Goal: Task Accomplishment & Management: Use online tool/utility

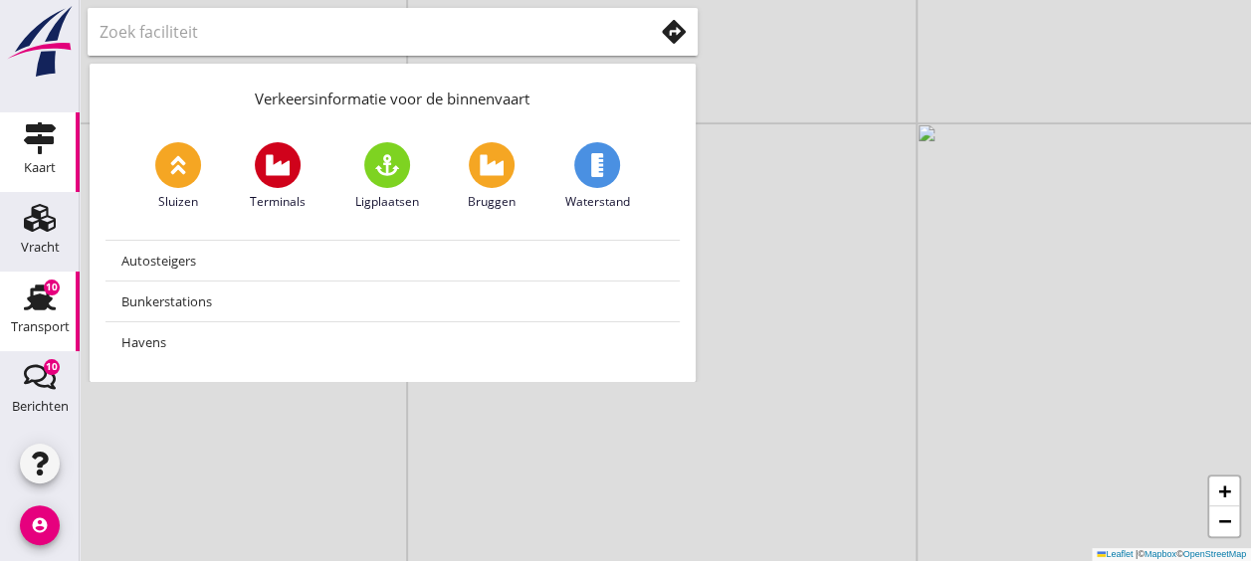
click at [24, 296] on use at bounding box center [40, 298] width 32 height 26
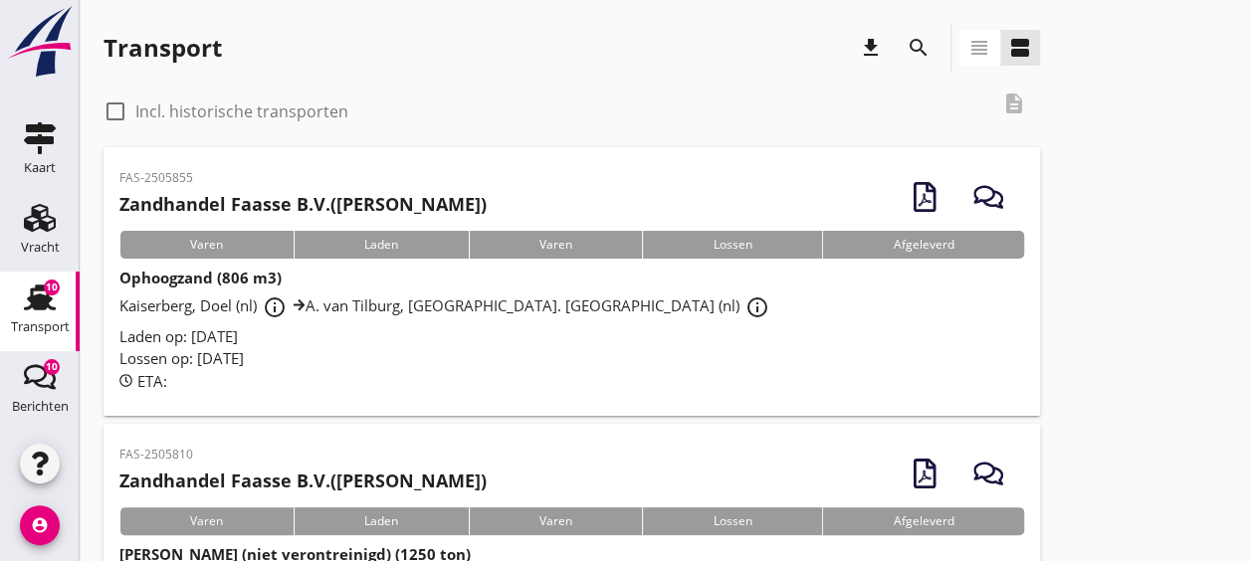
scroll to position [163, 0]
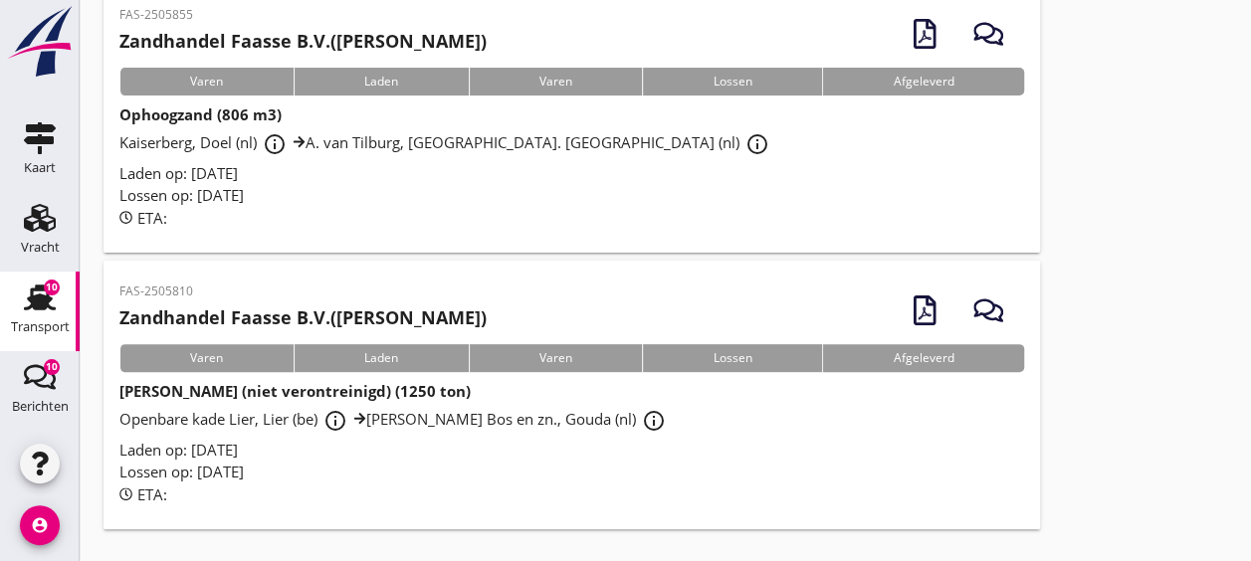
click at [609, 424] on div "Openbare kade Lier, Lier (be) info_outline J. Bos en zn., Gouda (nl) info_outli…" at bounding box center [571, 421] width 905 height 36
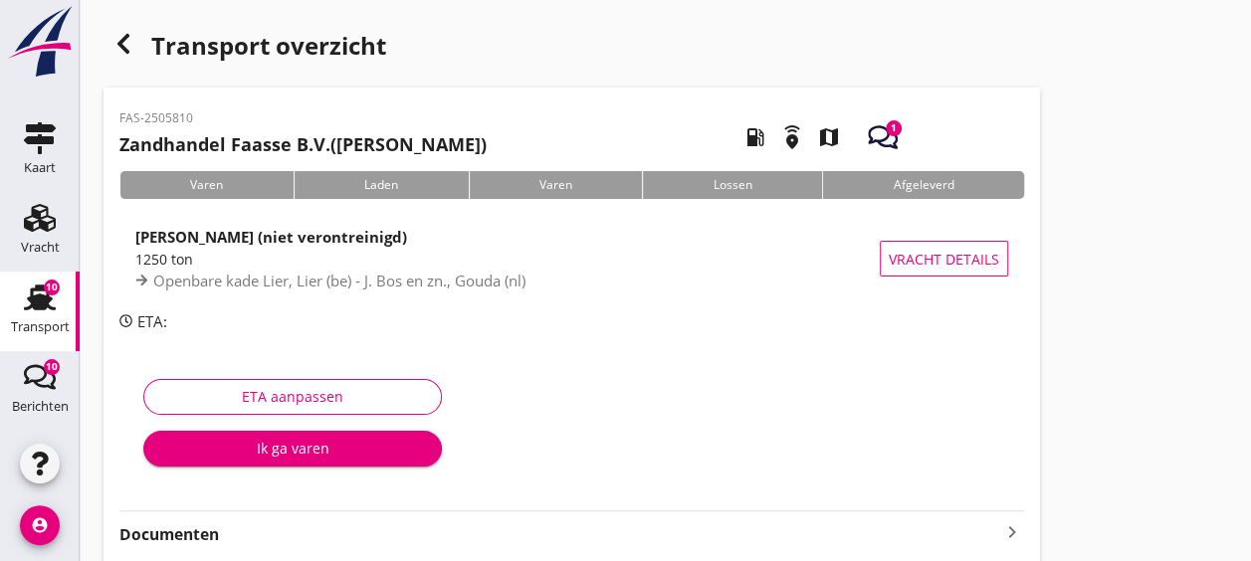
scroll to position [179, 0]
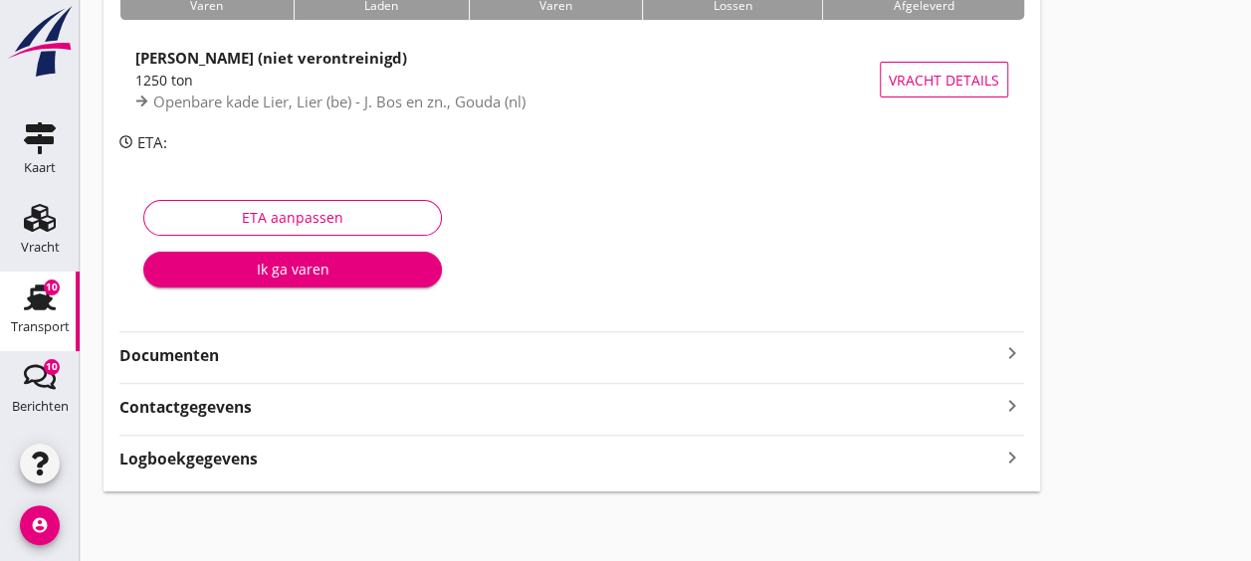
click at [733, 356] on strong "Documenten" at bounding box center [559, 355] width 881 height 23
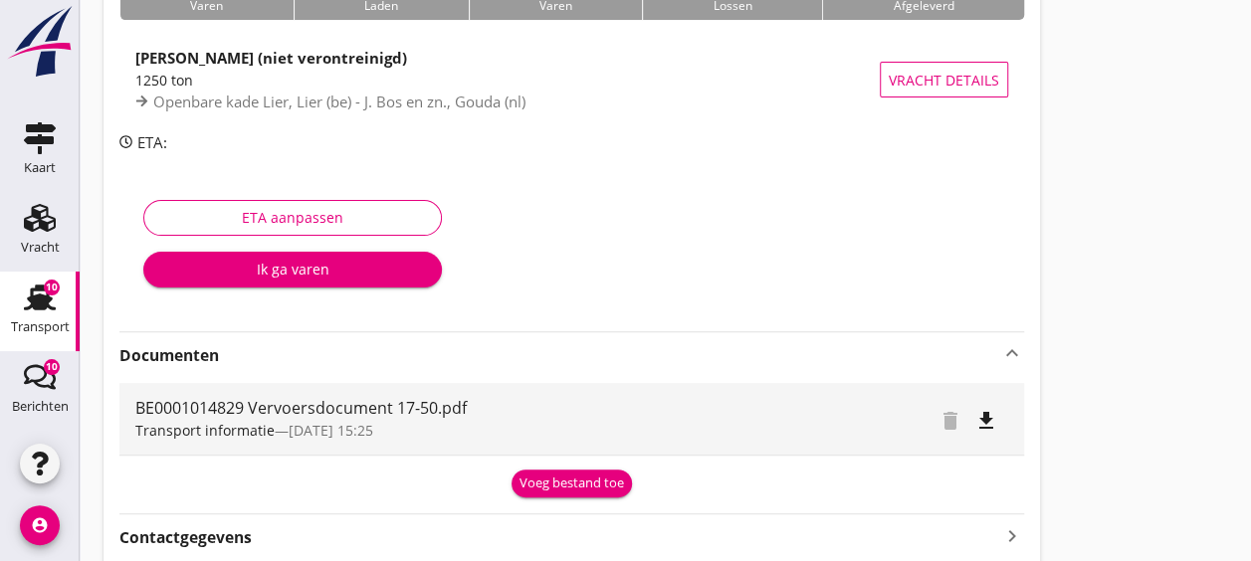
click at [585, 488] on div "Voeg bestand toe" at bounding box center [572, 484] width 105 height 20
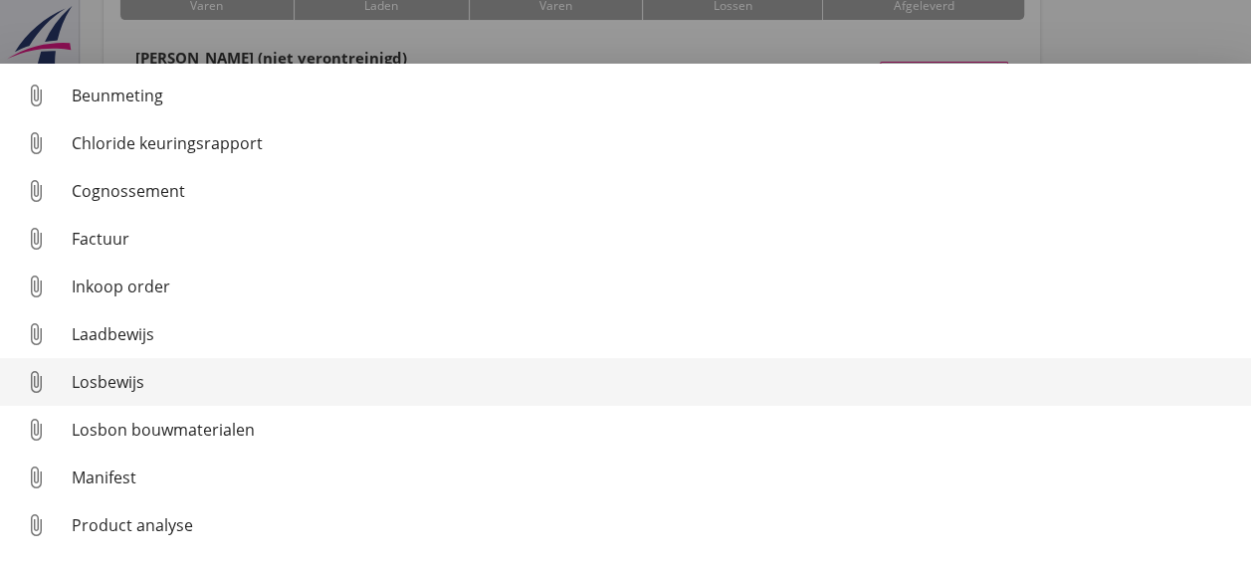
click at [235, 363] on link "attach_file Losbewijs" at bounding box center [625, 382] width 1251 height 48
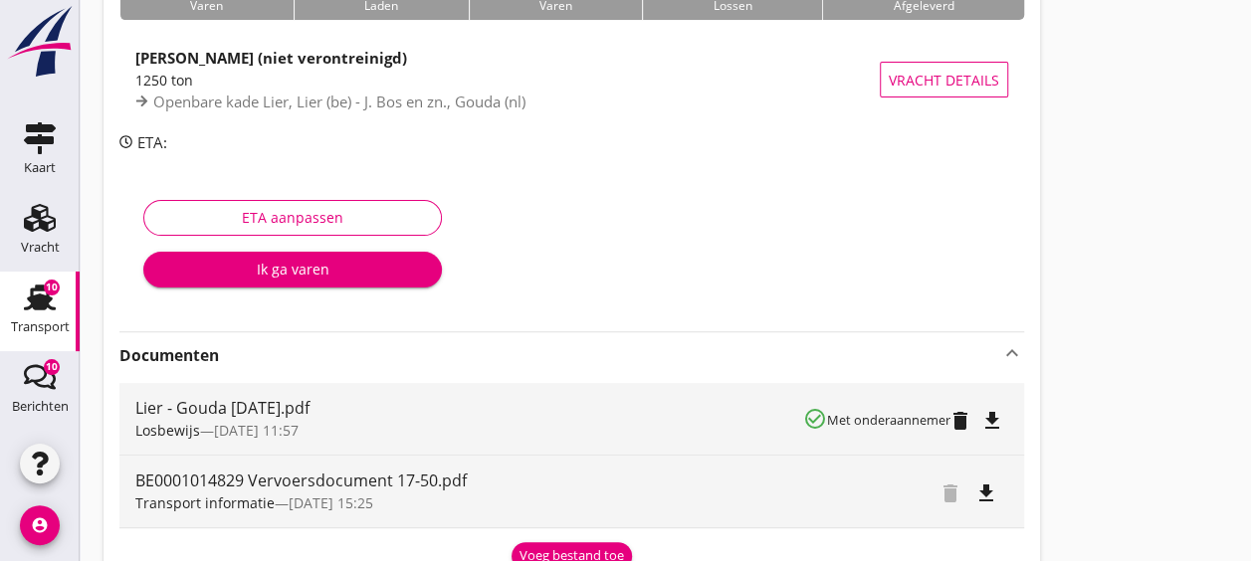
click at [44, 285] on div "10" at bounding box center [52, 288] width 16 height 16
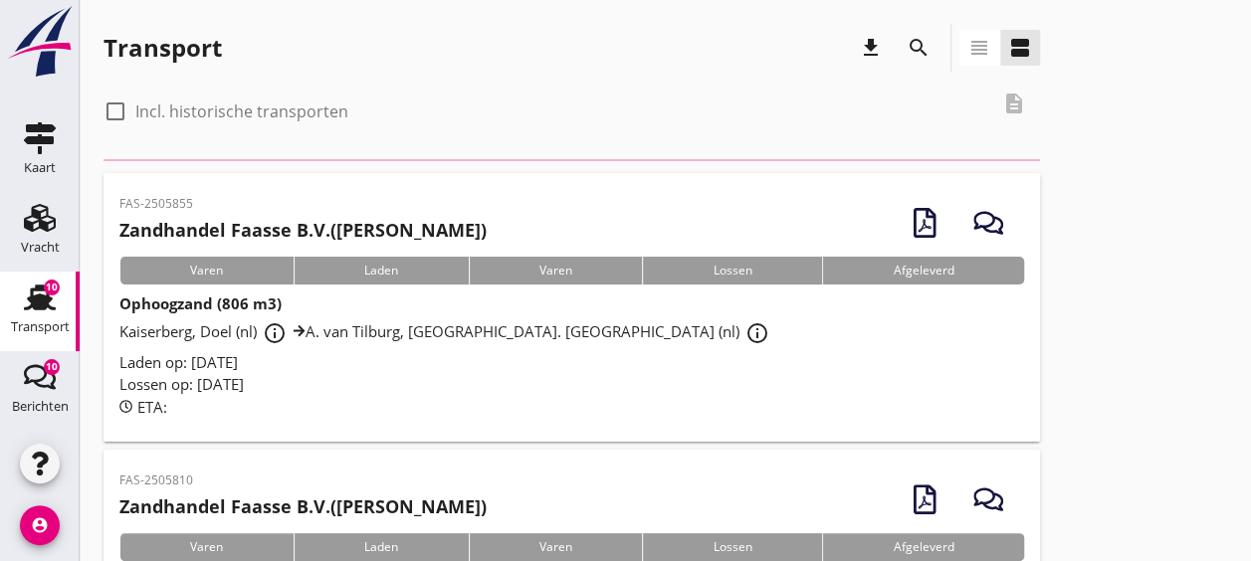
click at [643, 351] on div "Laden op: [DATE]" at bounding box center [571, 362] width 905 height 23
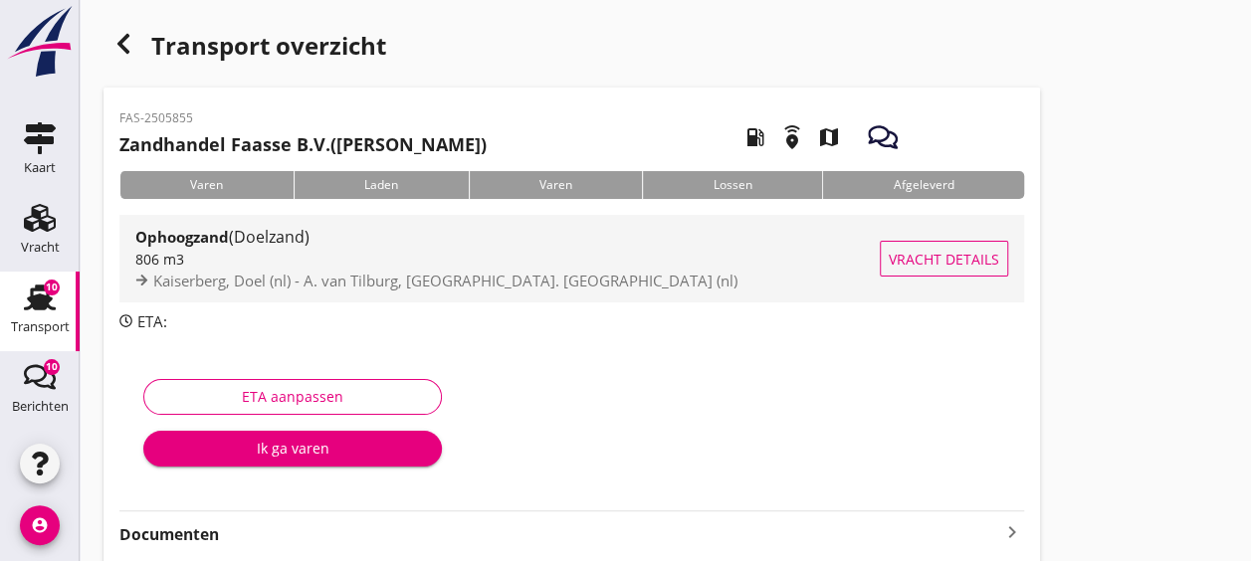
click at [456, 272] on span "Kaiserberg, Doel (nl) - A. van Tilburg, [GEOGRAPHIC_DATA]. [GEOGRAPHIC_DATA] (n…" at bounding box center [445, 281] width 584 height 20
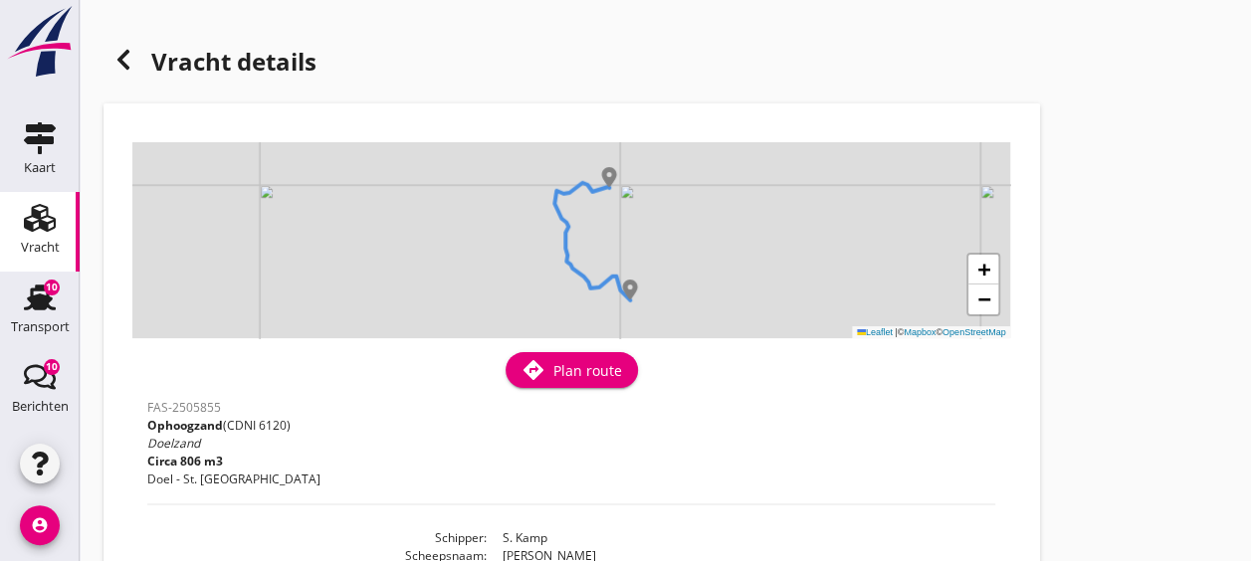
click at [592, 209] on div "+ − Leaflet | © Mapbox © OpenStreetMap" at bounding box center [571, 240] width 878 height 196
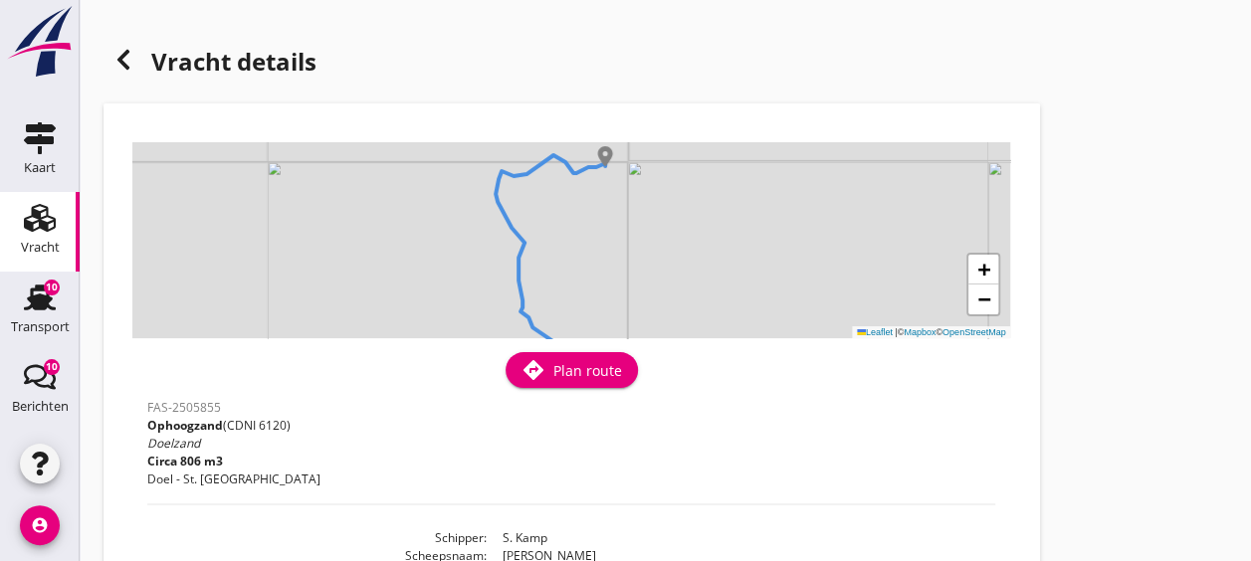
click at [592, 209] on div "+ − Leaflet | © Mapbox © OpenStreetMap" at bounding box center [571, 240] width 878 height 196
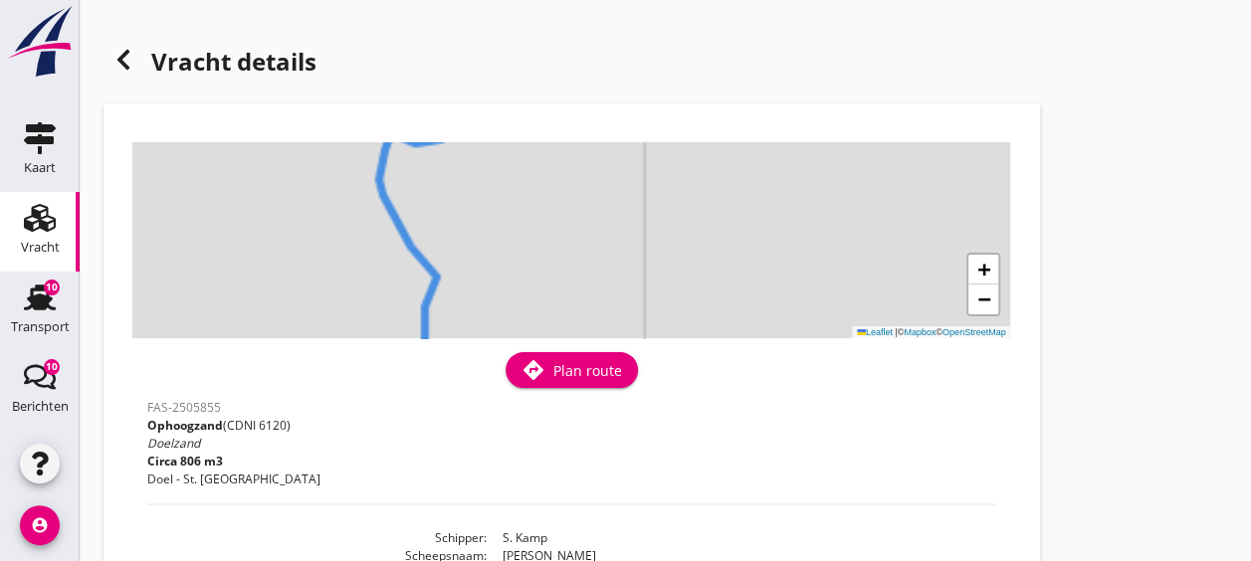
click at [592, 209] on div "+ − Leaflet | © Mapbox © OpenStreetMap" at bounding box center [571, 240] width 878 height 196
drag, startPoint x: 592, startPoint y: 209, endPoint x: 577, endPoint y: 362, distance: 154.0
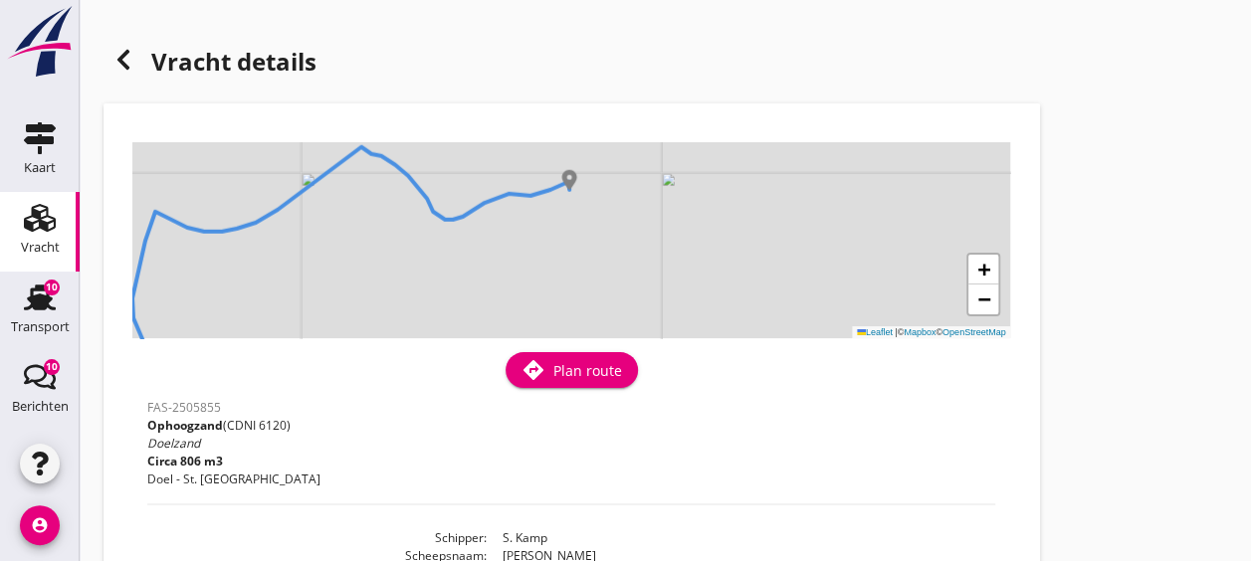
click at [554, 249] on div "+ − Leaflet | © Mapbox © OpenStreetMap" at bounding box center [571, 240] width 878 height 196
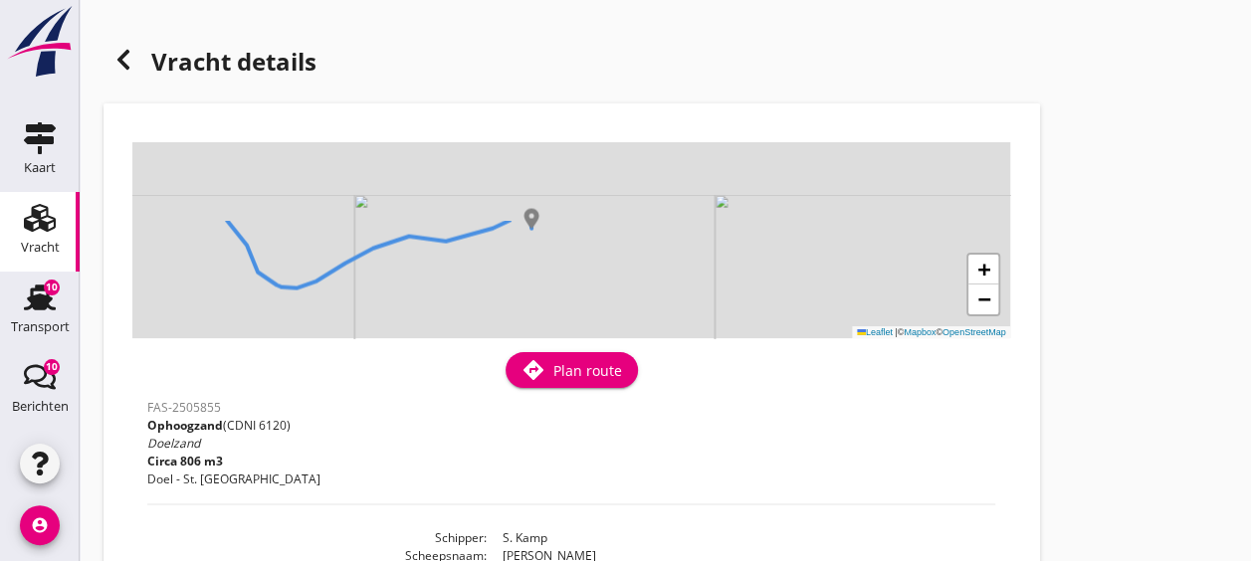
drag, startPoint x: 504, startPoint y: 197, endPoint x: 470, endPoint y: 295, distance: 103.3
click at [470, 295] on div "+ − Leaflet | © Mapbox © OpenStreetMap" at bounding box center [571, 240] width 878 height 196
